Goal: Information Seeking & Learning: Learn about a topic

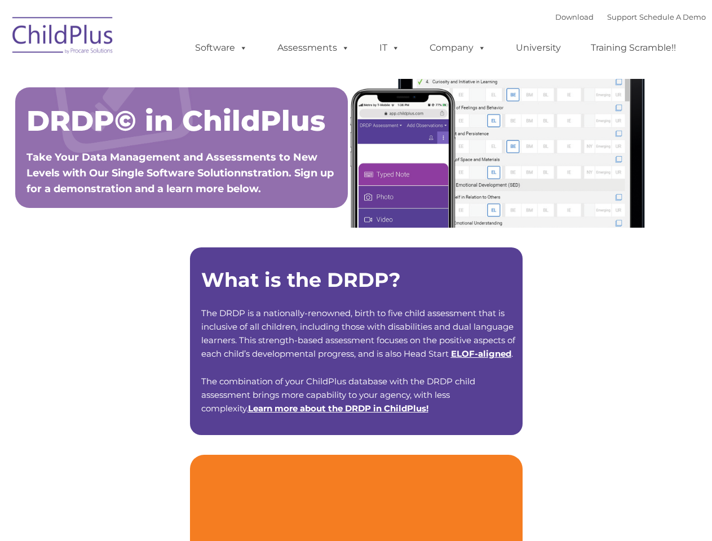
type input ""
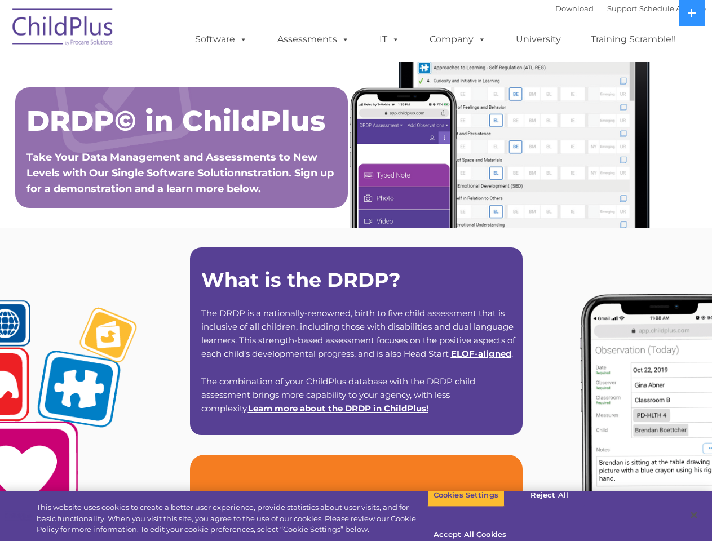
click at [356, 270] on strong "What is the DRDP?" at bounding box center [300, 280] width 199 height 24
click at [241, 39] on span at bounding box center [241, 39] width 12 height 11
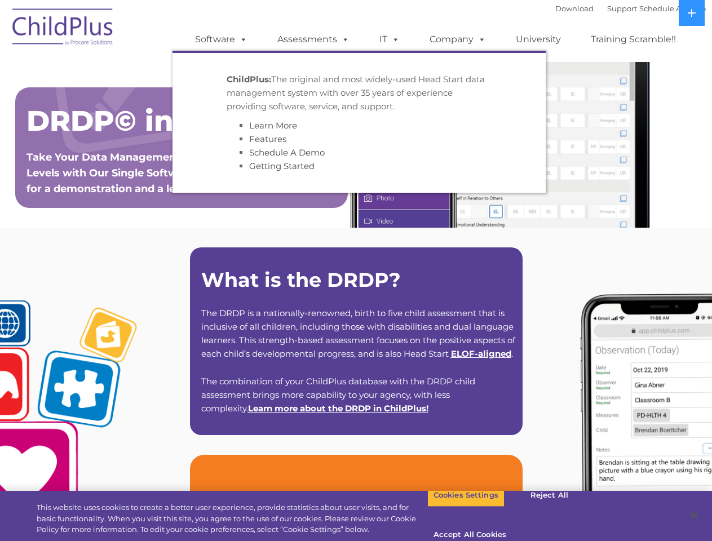
click at [343, 39] on span at bounding box center [343, 39] width 12 height 11
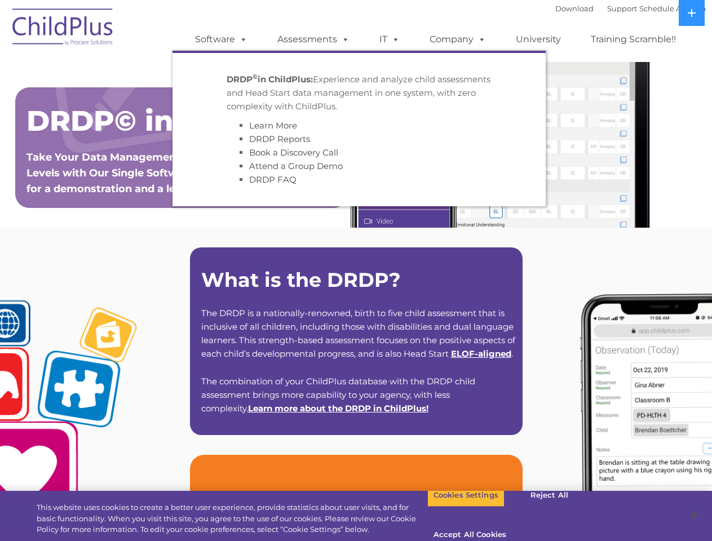
click at [389, 39] on span at bounding box center [393, 39] width 12 height 11
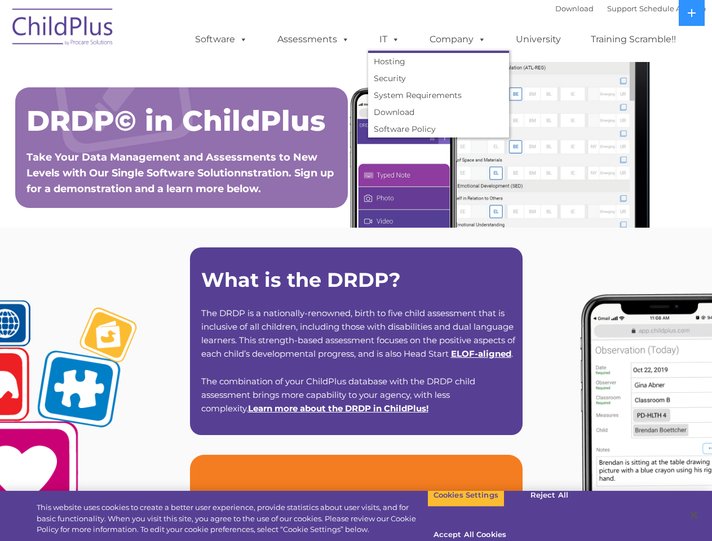
click at [393, 39] on span at bounding box center [393, 39] width 12 height 11
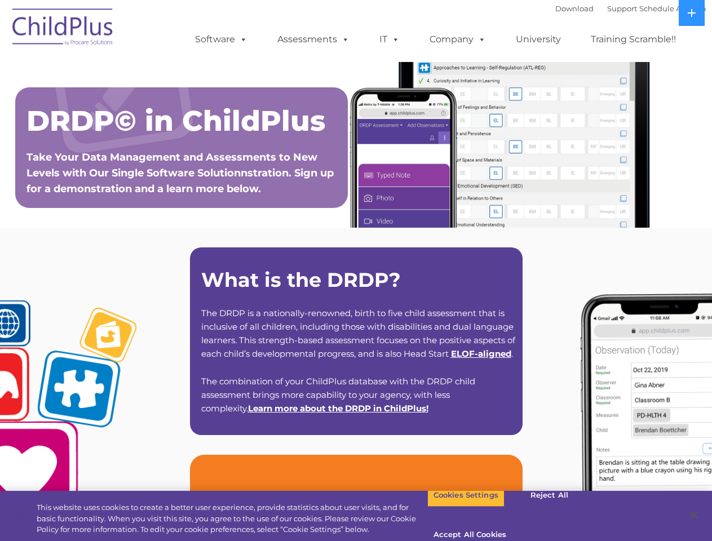
click at [457, 39] on link "Company" at bounding box center [457, 39] width 79 height 23
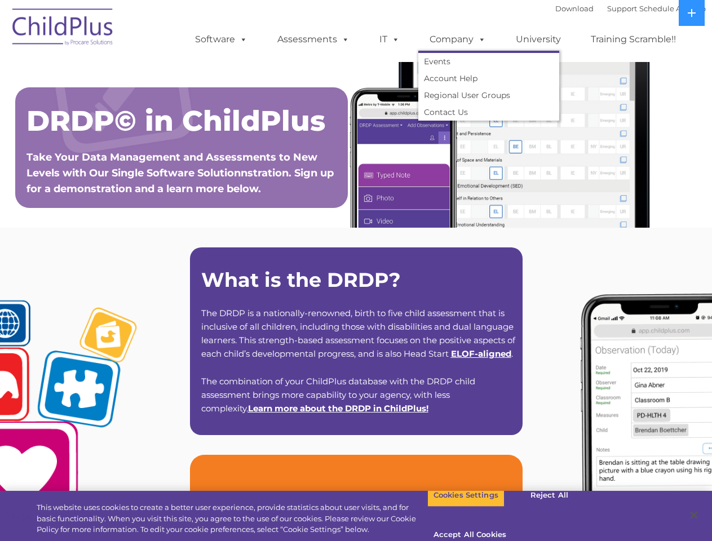
click at [479, 39] on span at bounding box center [479, 39] width 12 height 11
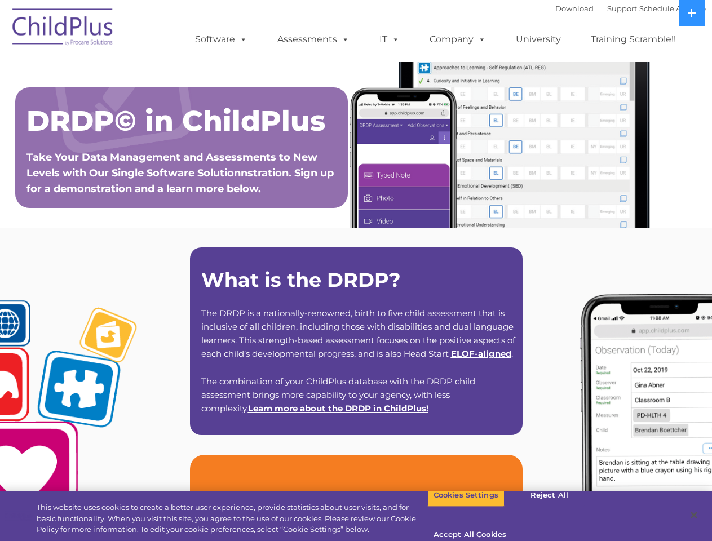
click at [691, 13] on icon at bounding box center [692, 13] width 8 height 8
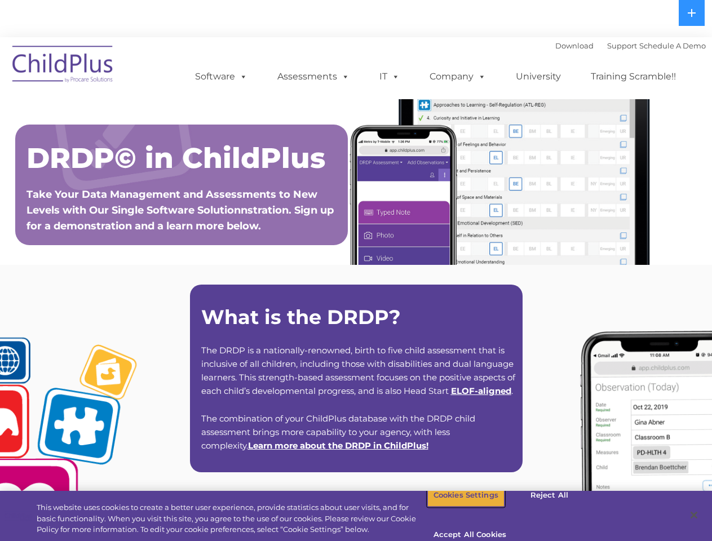
click at [457, 507] on button "Cookies Settings" at bounding box center [465, 496] width 77 height 24
